Goal: Transaction & Acquisition: Purchase product/service

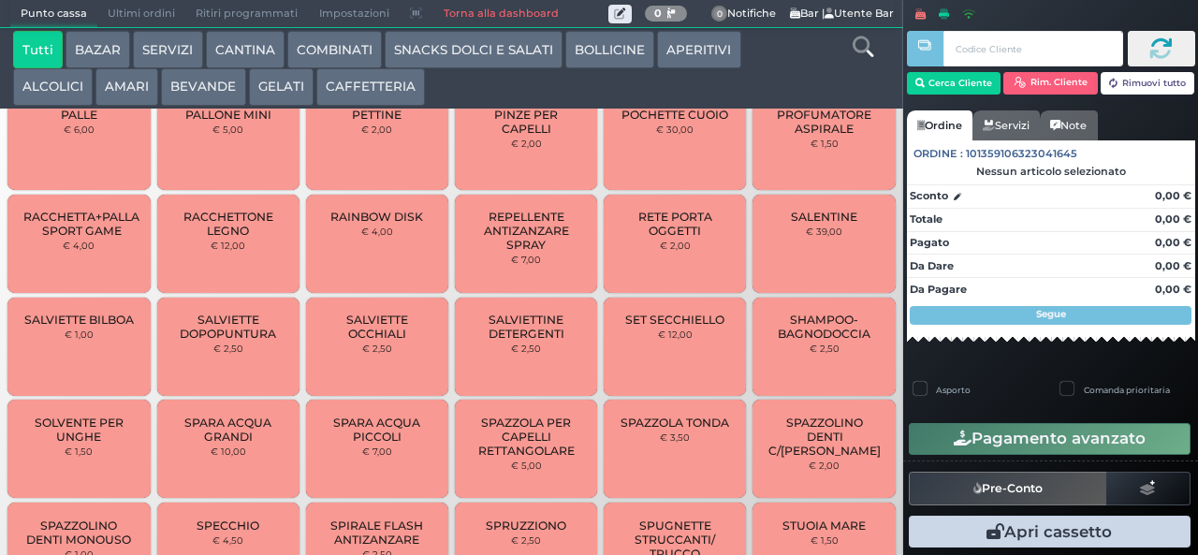
scroll to position [1216, 0]
click at [488, 448] on span "SPAZZOLA PER CAPELLI RETTANGOLARE" at bounding box center [526, 436] width 111 height 42
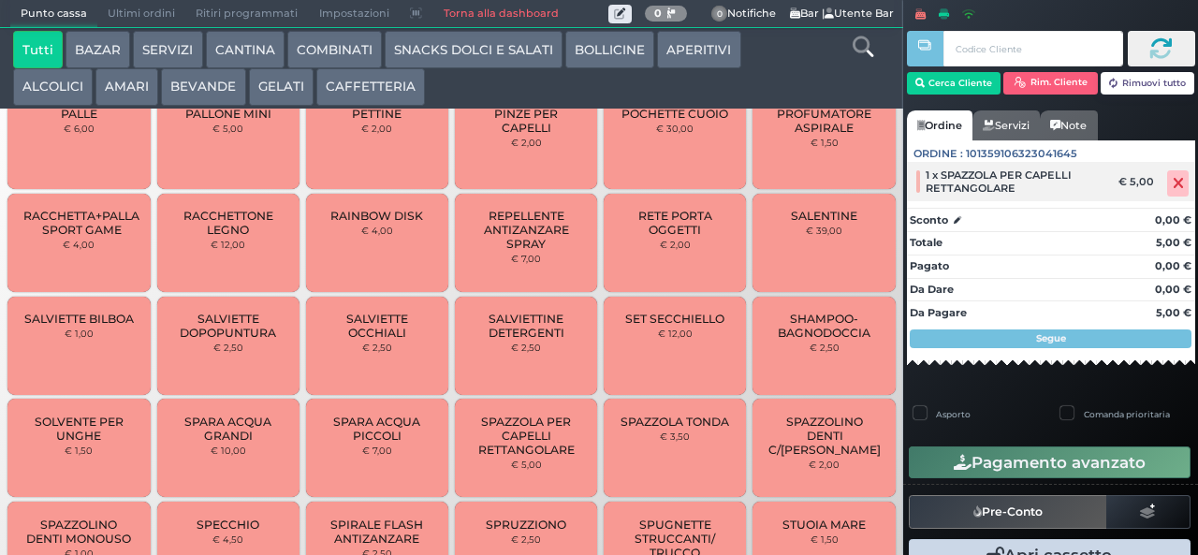
click at [1172, 183] on icon at bounding box center [1177, 183] width 11 height 1
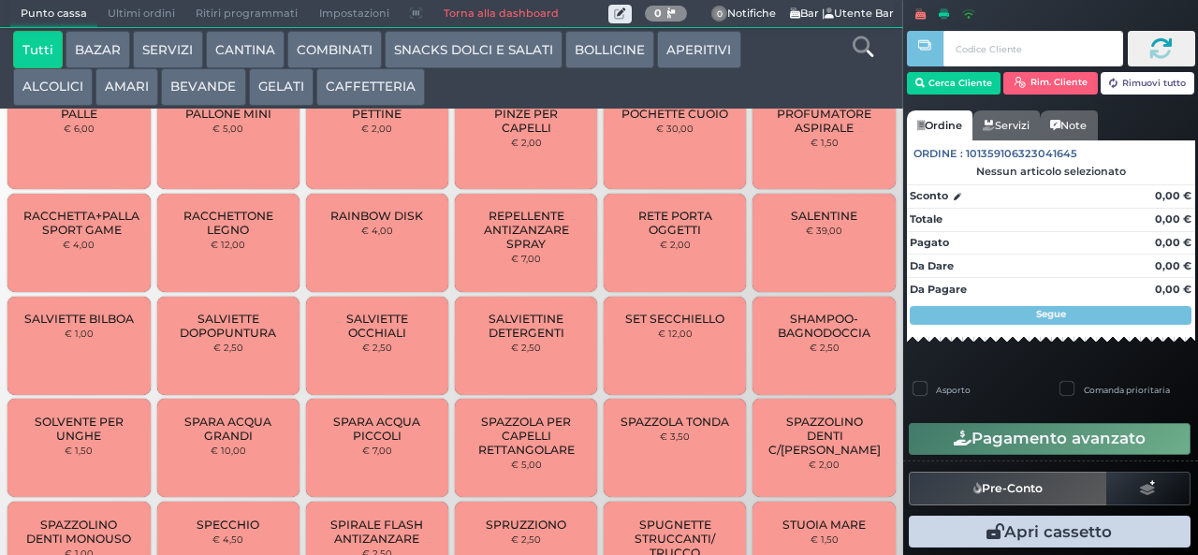
click at [510, 436] on span "SPAZZOLA PER CAPELLI RETTANGOLARE" at bounding box center [526, 436] width 111 height 42
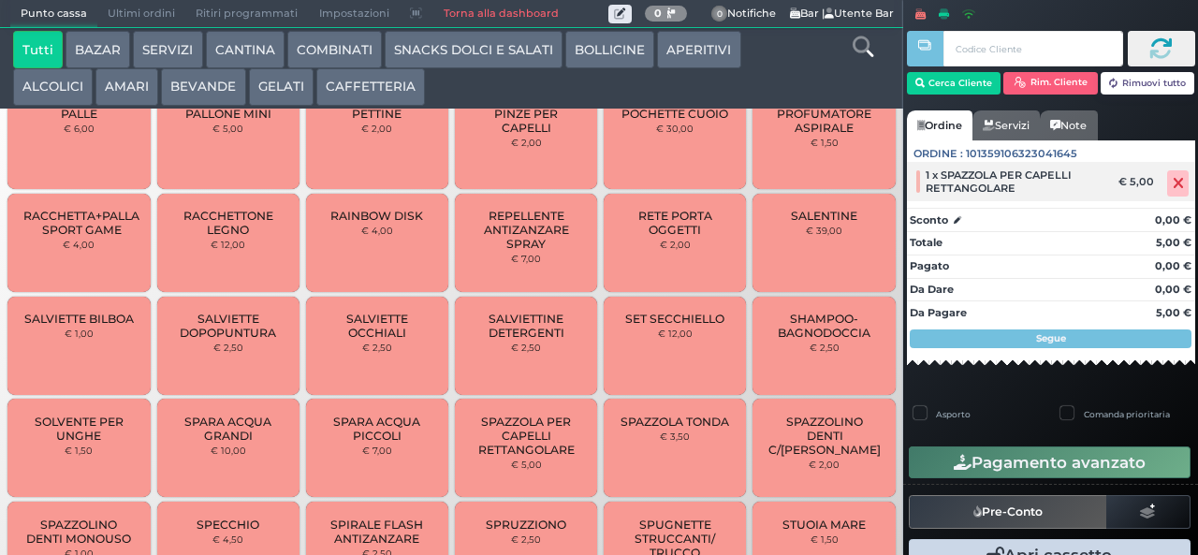
click at [1172, 183] on icon at bounding box center [1177, 183] width 11 height 1
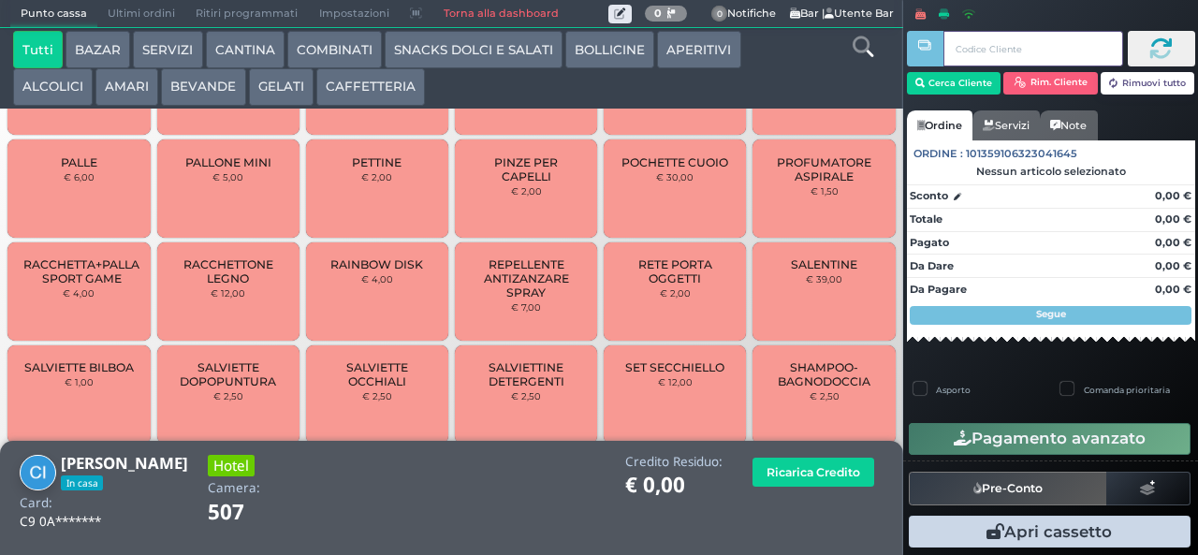
scroll to position [1084, 0]
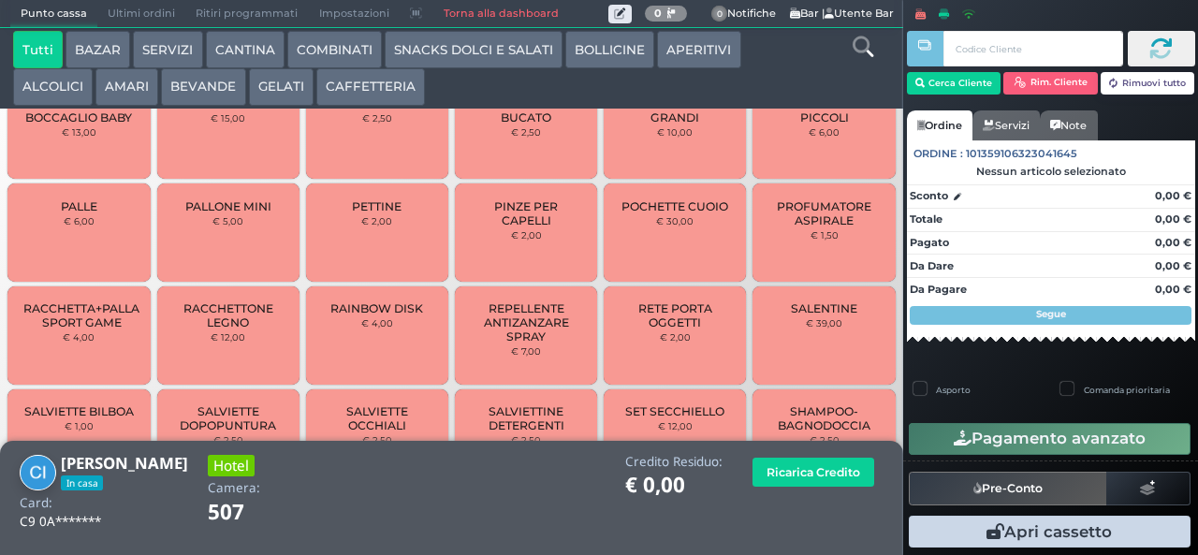
click at [363, 213] on span "PETTINE" at bounding box center [377, 206] width 50 height 14
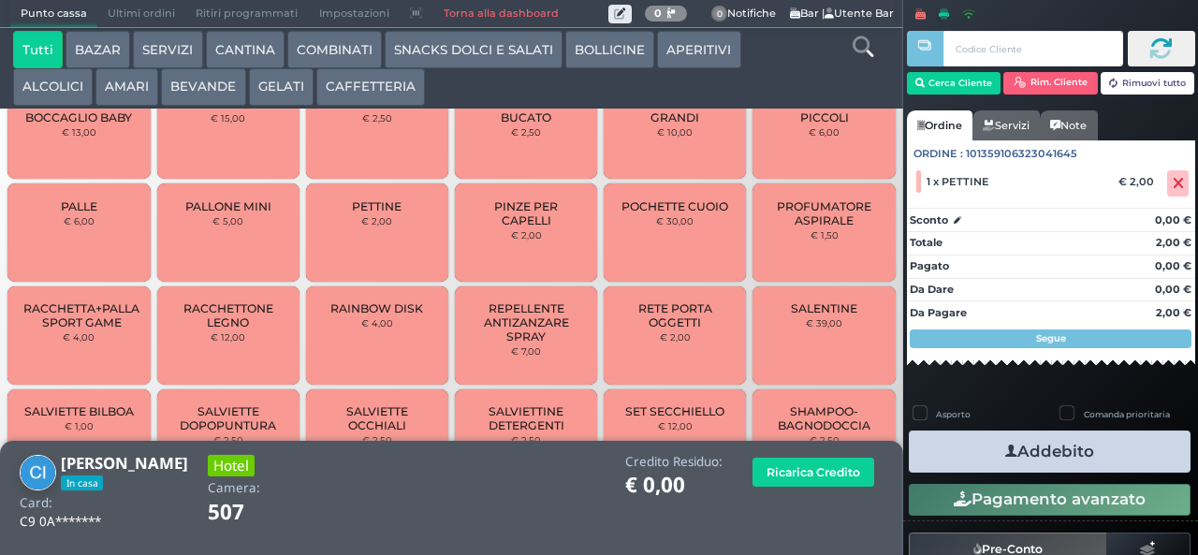
click at [966, 446] on button "Addebito" at bounding box center [1050, 451] width 282 height 42
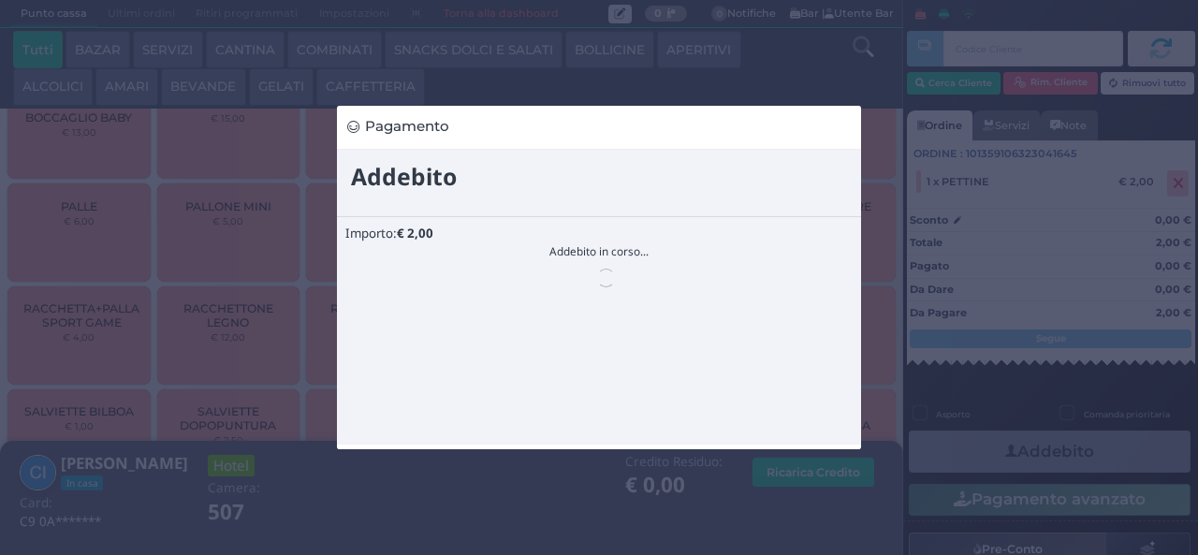
scroll to position [0, 0]
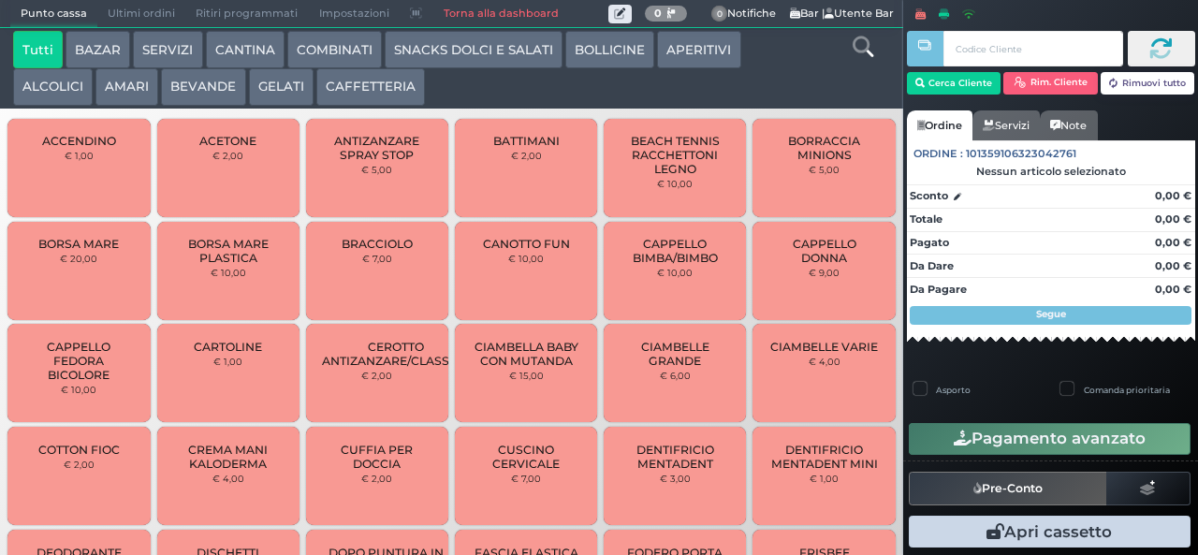
click at [473, 55] on button "SNACKS DOLCI E SALATI" at bounding box center [474, 49] width 178 height 37
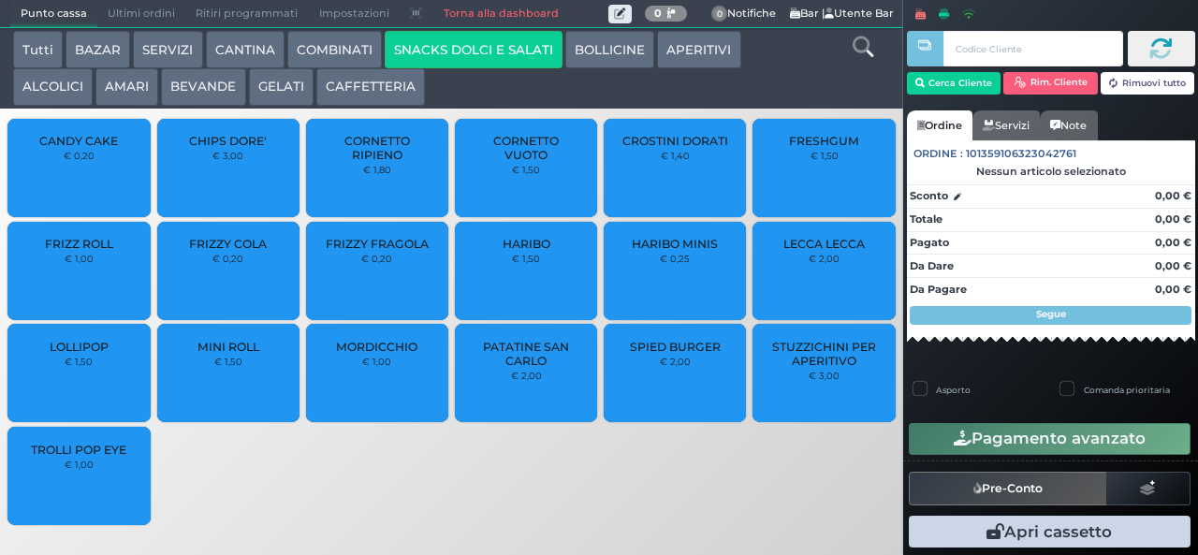
click at [683, 251] on span "HARIBO MINIS" at bounding box center [675, 244] width 86 height 14
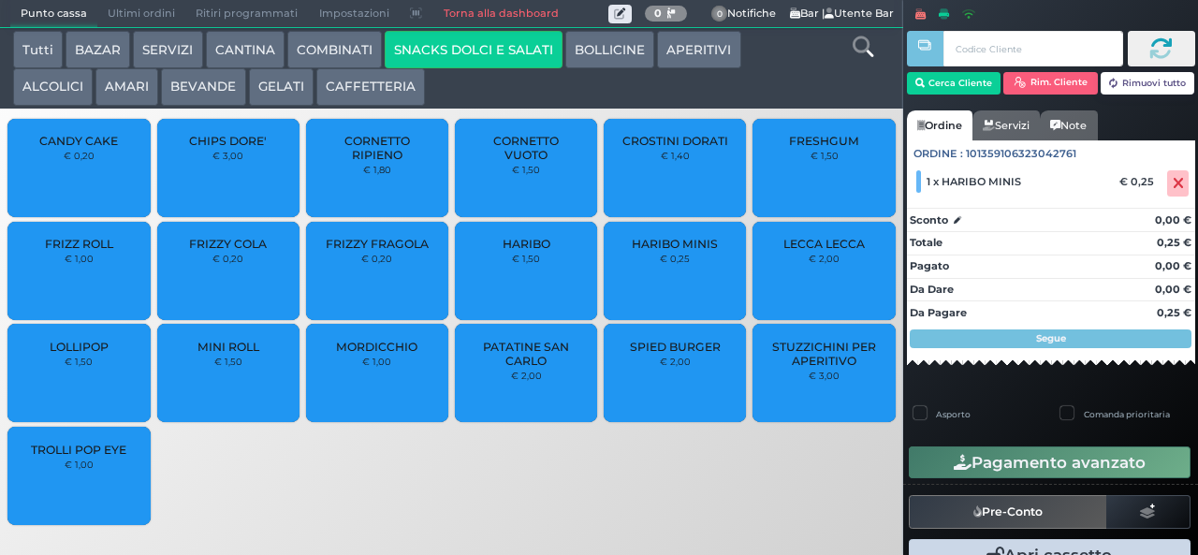
click at [683, 251] on span "HARIBO MINIS" at bounding box center [675, 244] width 86 height 14
click at [1172, 183] on icon at bounding box center [1177, 183] width 11 height 1
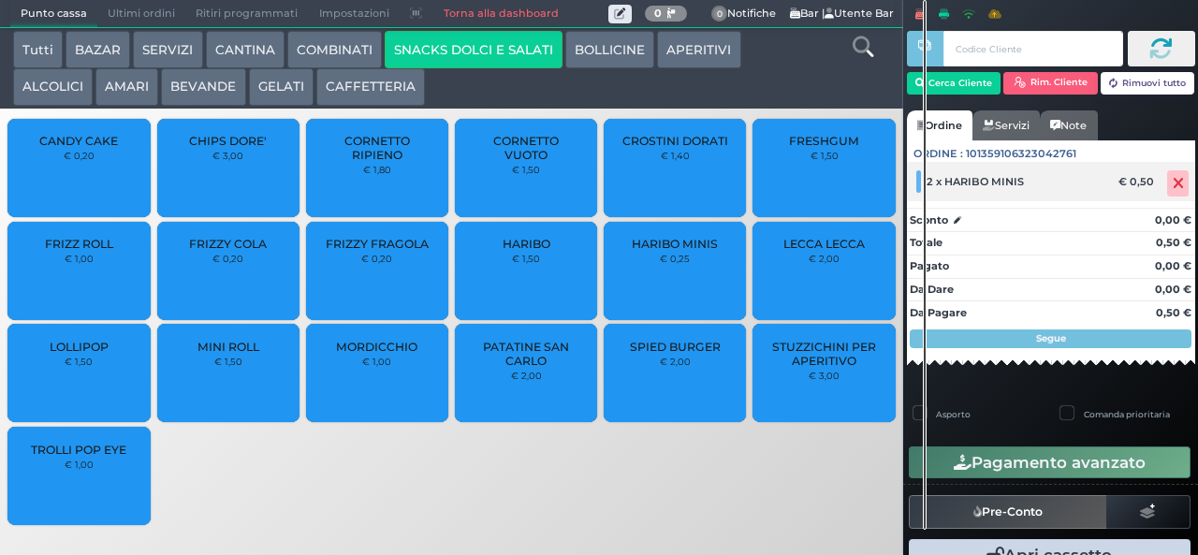
click at [1172, 183] on icon at bounding box center [1177, 183] width 11 height 1
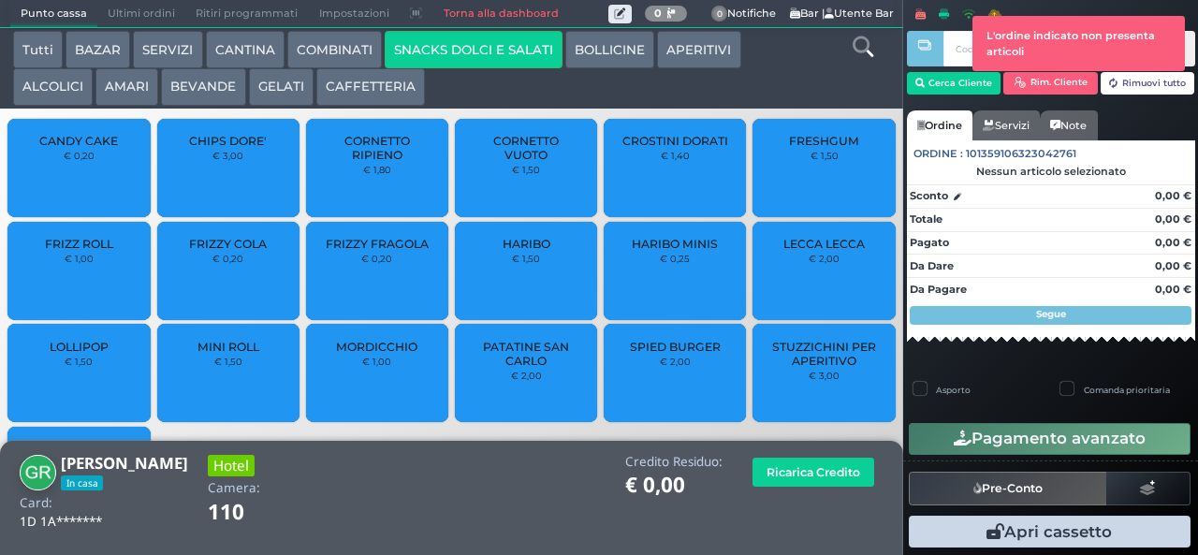
click at [489, 49] on button "SNACKS DOLCI E SALATI" at bounding box center [474, 49] width 178 height 37
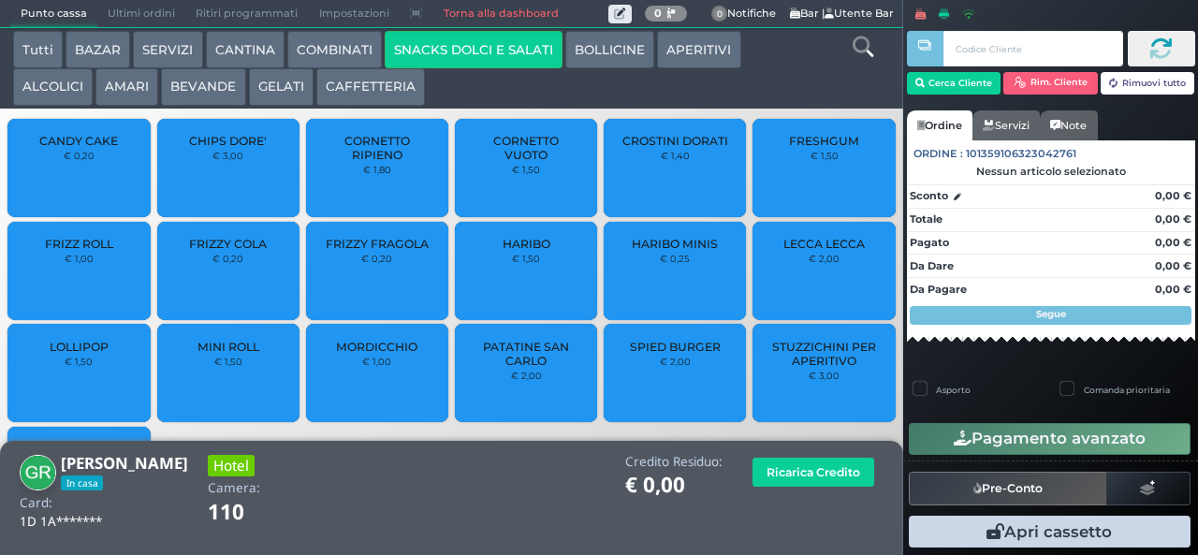
click at [657, 251] on span "HARIBO MINIS" at bounding box center [675, 244] width 86 height 14
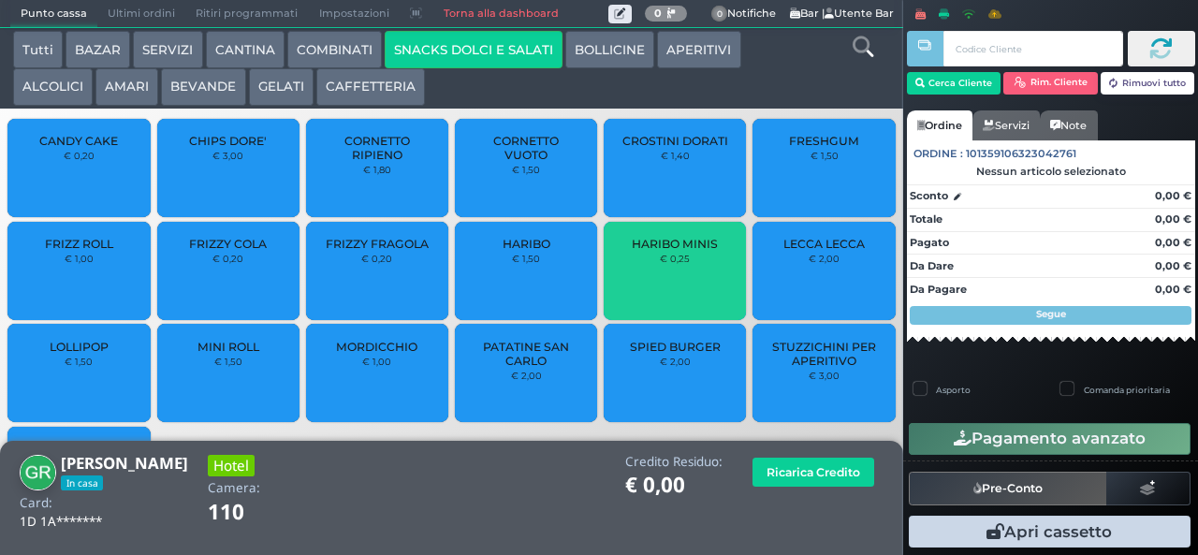
click at [661, 251] on span "HARIBO MINIS" at bounding box center [675, 244] width 86 height 14
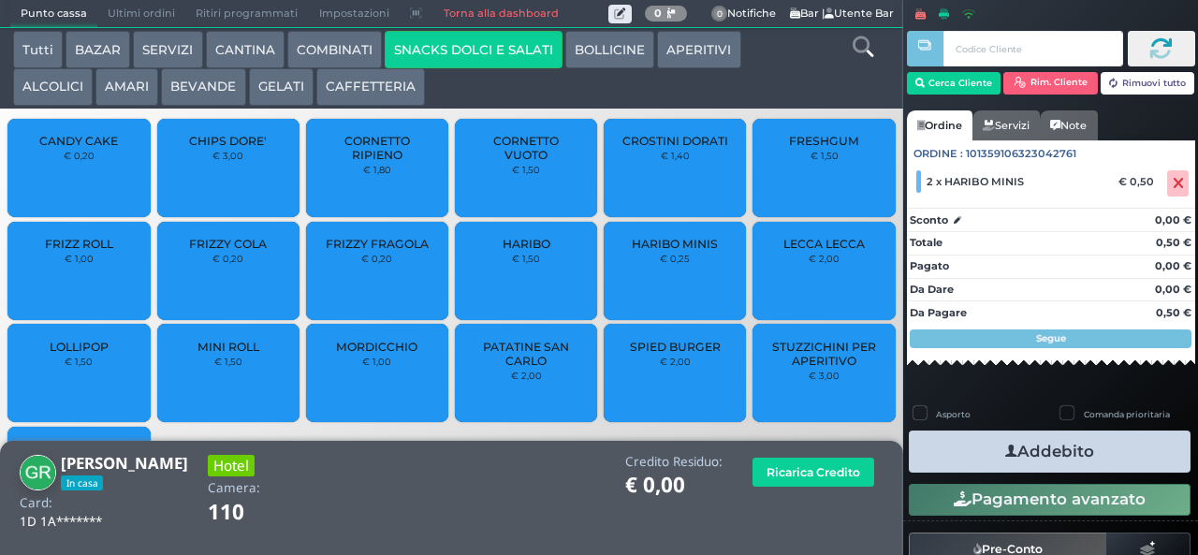
click at [1030, 440] on button "Addebito" at bounding box center [1050, 451] width 282 height 42
